Goal: Use online tool/utility: Utilize a website feature to perform a specific function

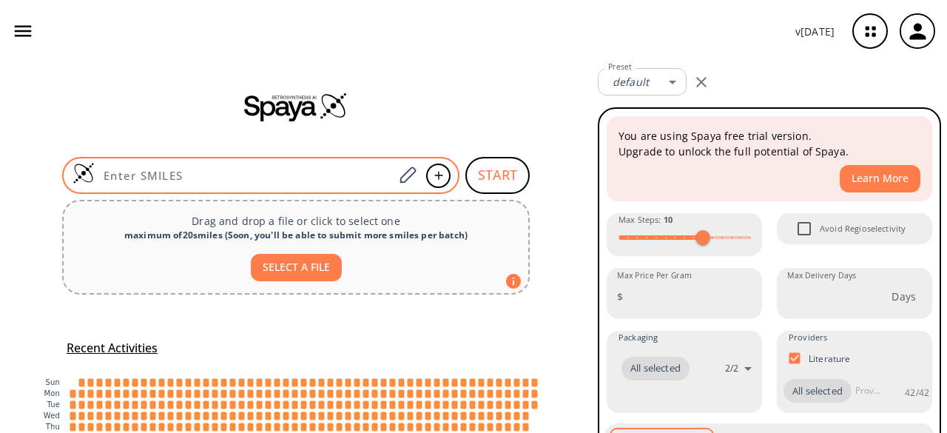
click at [172, 170] on input at bounding box center [244, 175] width 299 height 15
paste input "COCCOCCOCC(=O)NCC(=O)N[C@@H](C)C(=O)N1[C@@H](CCC1)C(=O)[C@H](C)(S)C(=O)O"
type input "COCCOCCOCC(=O)NCC(=O)N[C@@H](C)C(=O)N1[C@@H](CCC1)C(=O)[C@H](C)(S)C(=O)O"
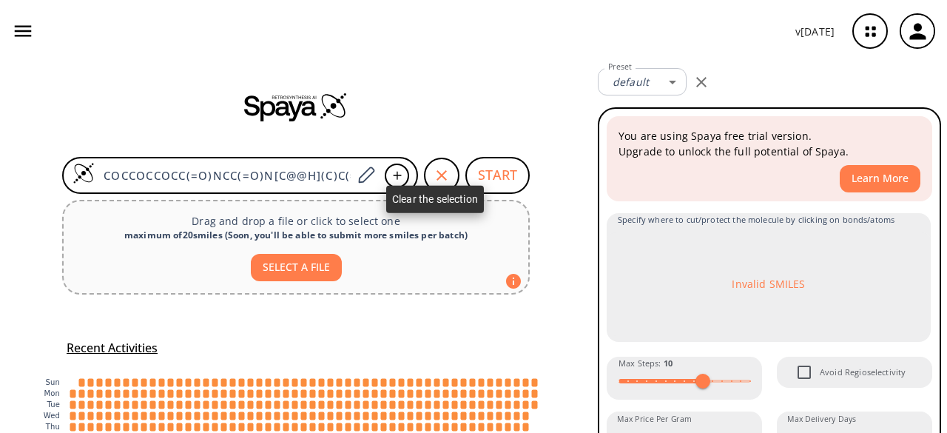
click at [433, 172] on icon "button" at bounding box center [442, 175] width 18 height 18
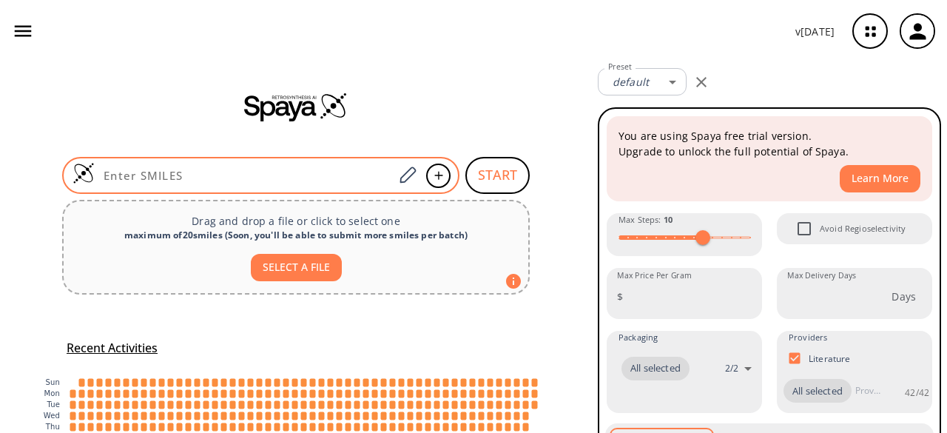
click at [269, 179] on input at bounding box center [244, 175] width 299 height 15
paste input "COCCOCCOCC(=O)NCC(=O)N[C@@H](C)C(=O)N1[C@@H](CCC1)C(=O)[C@H](C)(S)C(=O)O"
type input "COCCOCCOCC(=O)NCC(=O)N[C@@H](C)C(=O)N1[C@@H](CCC1)C(=O)[C@H](C)(S)C(=O)O"
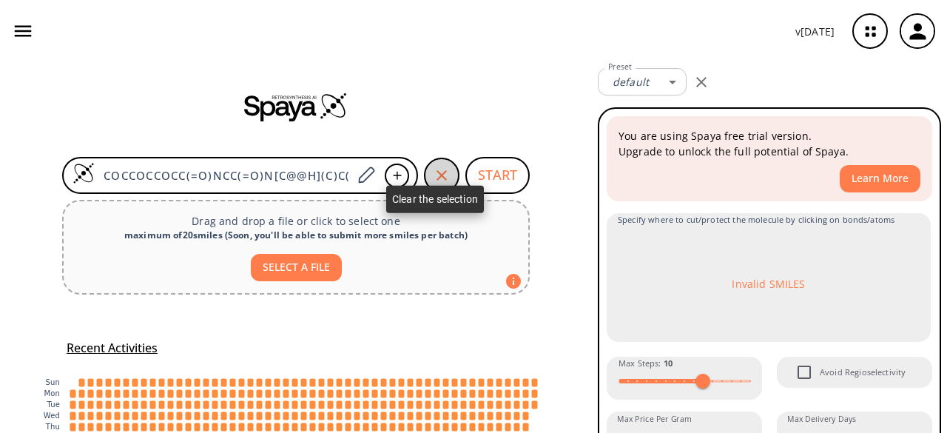
click at [439, 170] on icon "button" at bounding box center [442, 175] width 18 height 18
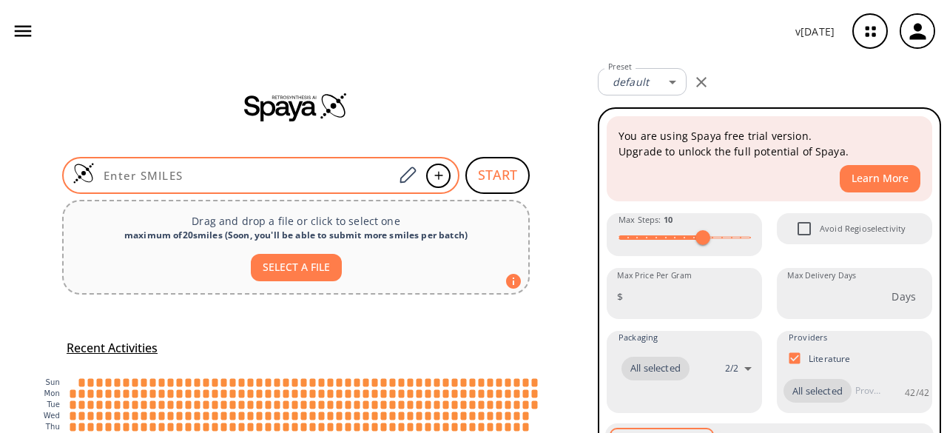
click at [315, 180] on input at bounding box center [244, 175] width 299 height 15
paste input "N[C@@H](C)C(=O)N1[C@@H](CCC1)C(=O)N[C@@H](CSCCS)C(=O)O"
type input "N[C@@H](C)C(=O)N1[C@@H](CCC1)C(=O)N[C@@H](CSCCS)C(=O)O"
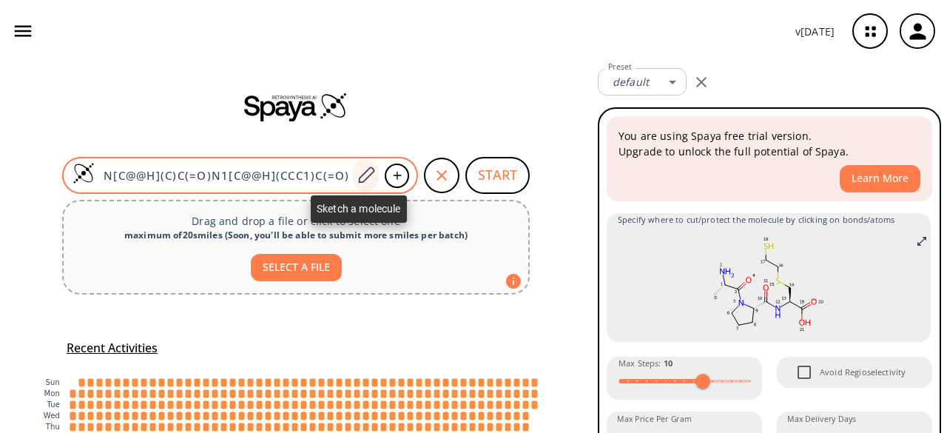
click at [359, 177] on icon at bounding box center [366, 175] width 20 height 19
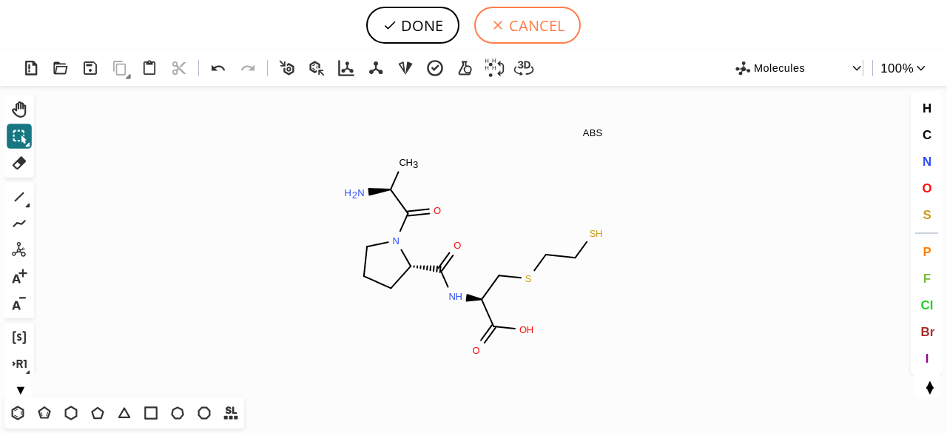
click at [516, 22] on button "CANCEL" at bounding box center [527, 25] width 107 height 37
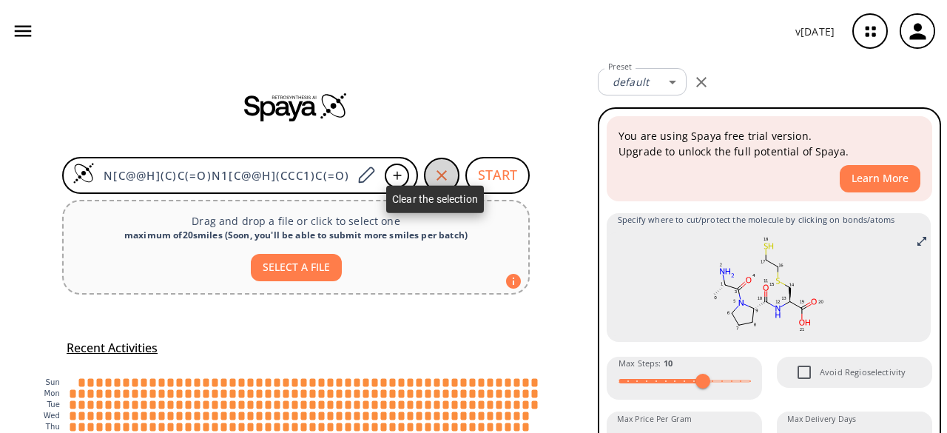
click at [433, 171] on icon "button" at bounding box center [442, 175] width 18 height 18
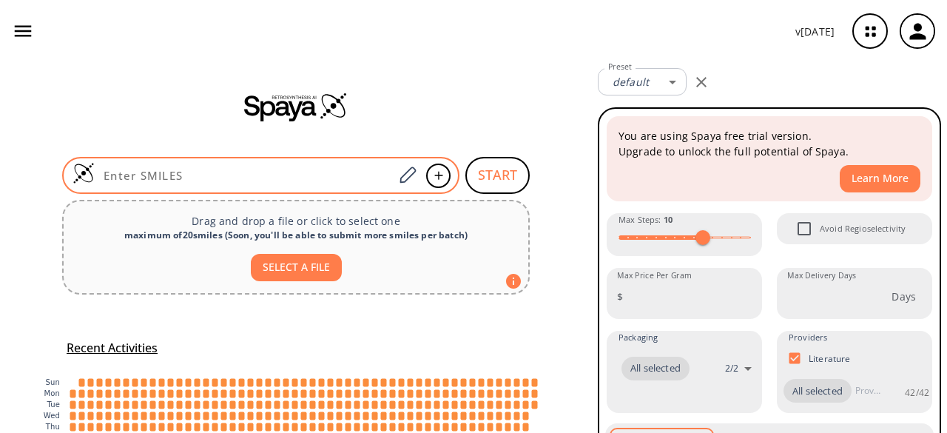
click at [257, 181] on input at bounding box center [244, 175] width 299 height 15
paste input "CC(CS)[C@H](C(=O)N1[C@@H](CCC1)C(=O)N[C@@H](Cc2ccccc2)C(=O)O)O"
type input "CC(CS)[C@H](C(=O)N1[C@@H](CCC1)C(=O)N[C@@H](Cc2ccccc2)C(=O)O)O"
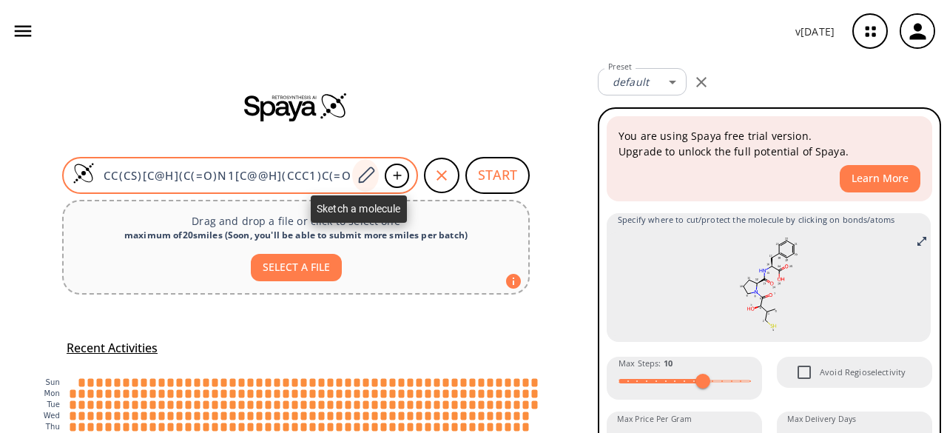
click at [362, 176] on icon at bounding box center [366, 174] width 16 height 16
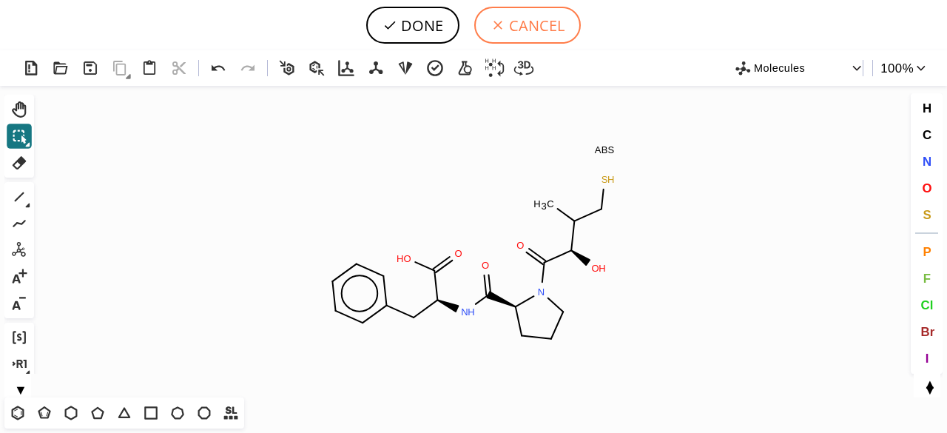
click at [526, 14] on button "CANCEL" at bounding box center [527, 25] width 107 height 37
